Goal: Task Accomplishment & Management: Use online tool/utility

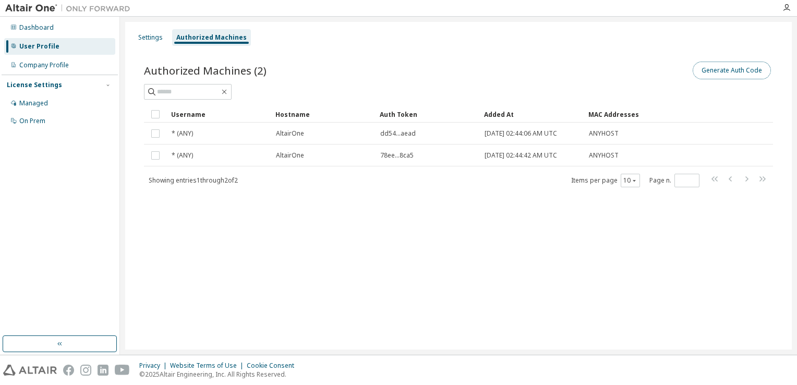
click at [747, 73] on button "Generate Auth Code" at bounding box center [732, 71] width 78 height 18
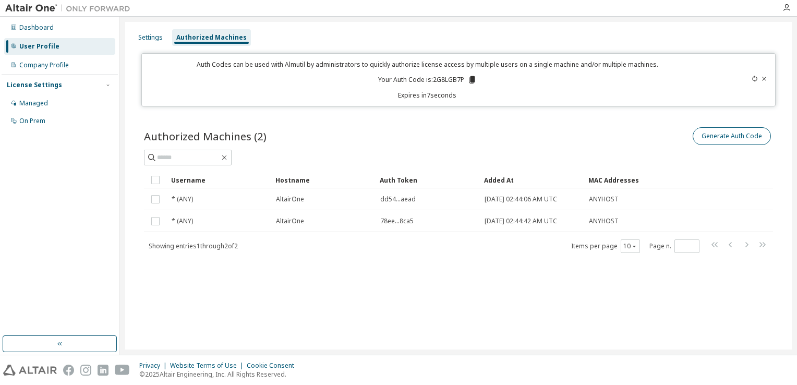
click at [764, 78] on icon at bounding box center [764, 79] width 6 height 6
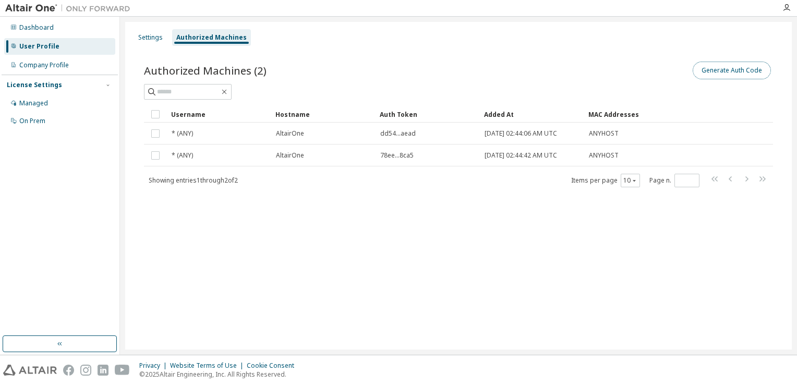
click at [728, 67] on button "Generate Auth Code" at bounding box center [732, 71] width 78 height 18
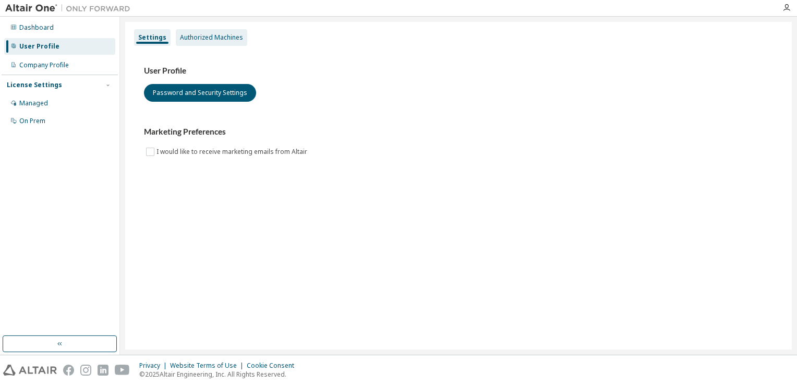
click at [180, 35] on div "Authorized Machines" at bounding box center [211, 37] width 63 height 8
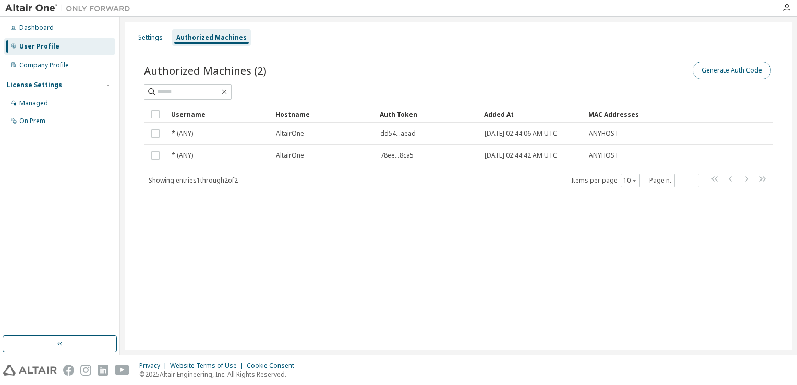
click at [730, 69] on button "Generate Auth Code" at bounding box center [732, 71] width 78 height 18
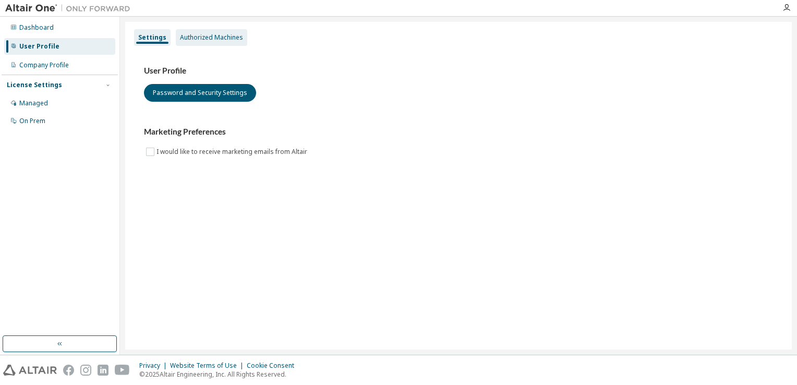
click at [204, 38] on div "Authorized Machines" at bounding box center [211, 37] width 63 height 8
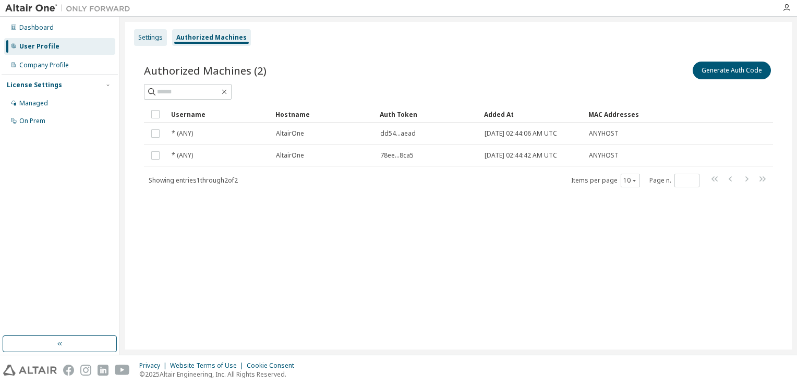
click at [148, 40] on div "Settings" at bounding box center [150, 37] width 25 height 8
